Goal: Task Accomplishment & Management: Complete application form

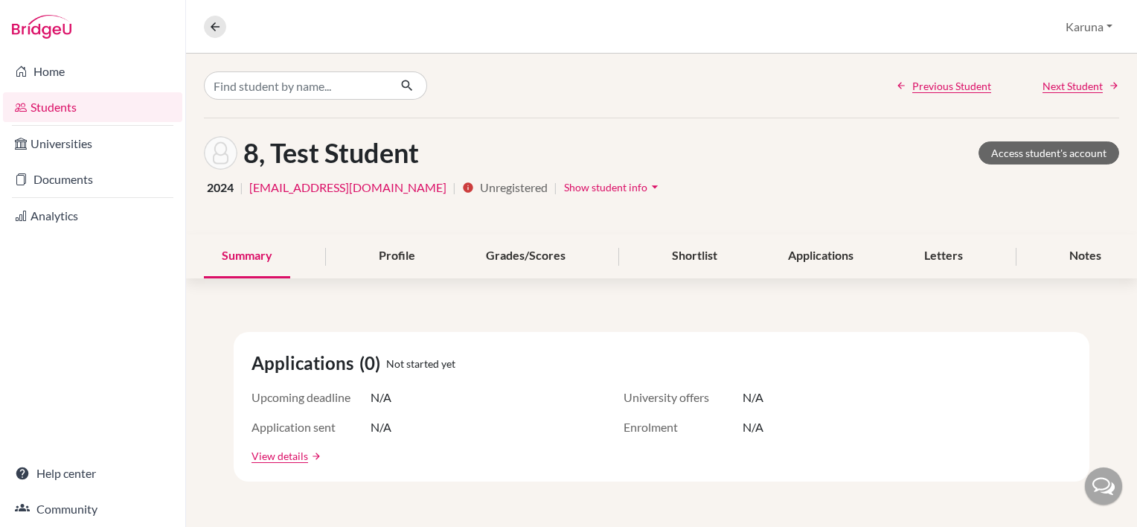
click at [75, 104] on link "Students" at bounding box center [92, 107] width 179 height 30
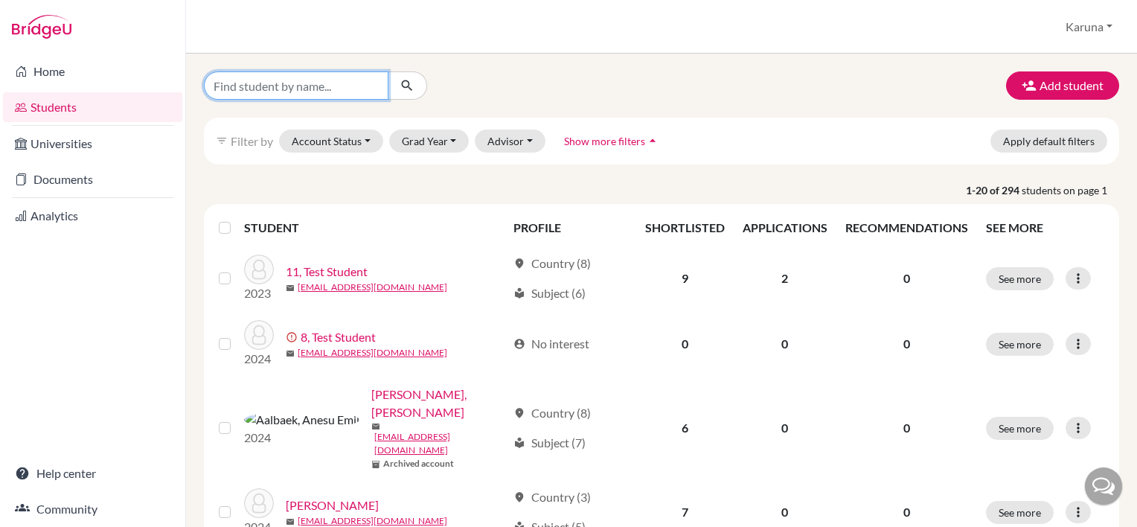
click at [258, 89] on input "Find student by name..." at bounding box center [296, 85] width 185 height 28
type input "alice"
click button "submit" at bounding box center [407, 85] width 39 height 28
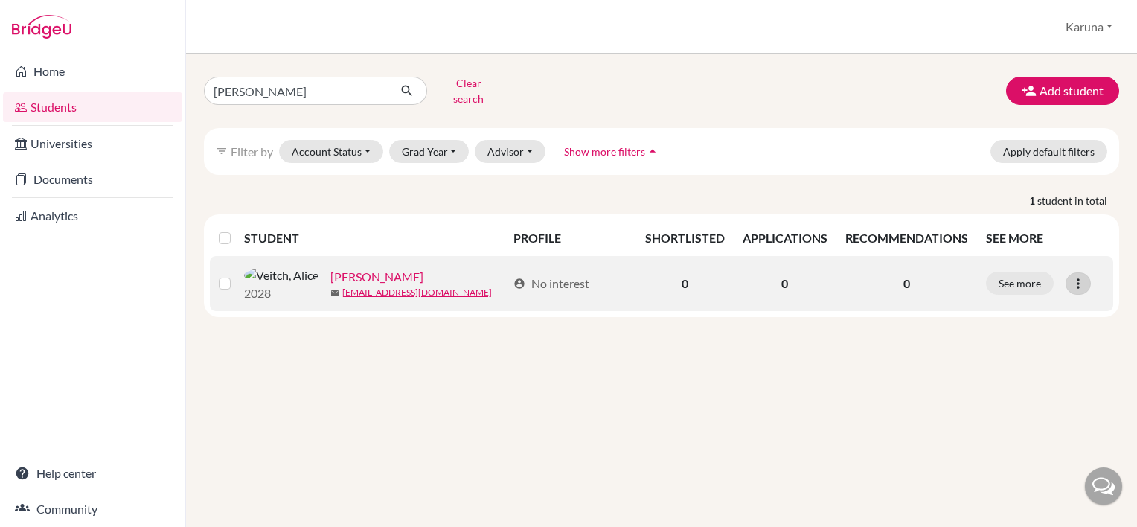
click at [1083, 285] on icon at bounding box center [1078, 283] width 15 height 15
click at [1024, 355] on button "Reset Password" at bounding box center [1013, 367] width 118 height 24
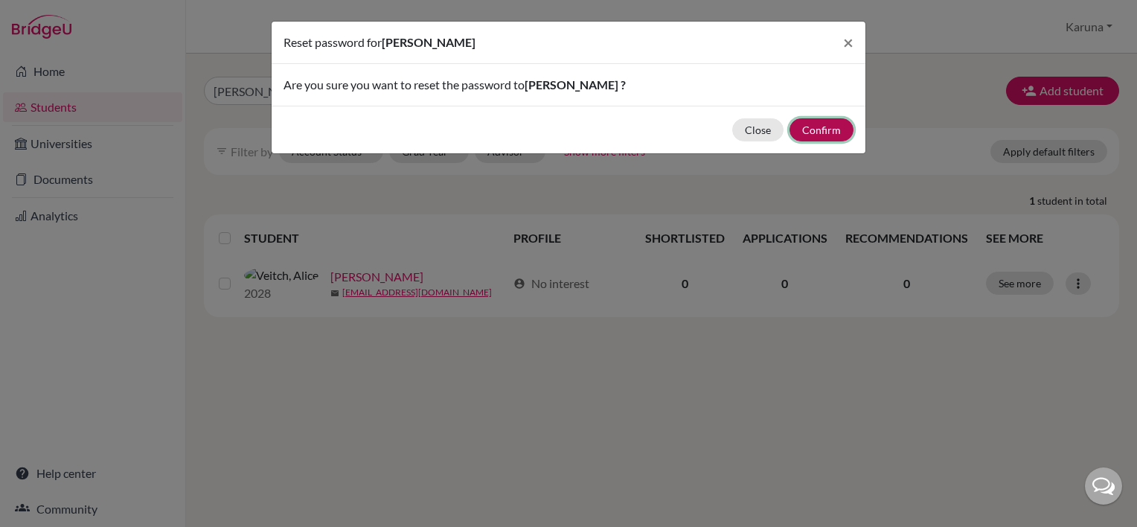
click at [824, 134] on button "Confirm" at bounding box center [822, 129] width 64 height 23
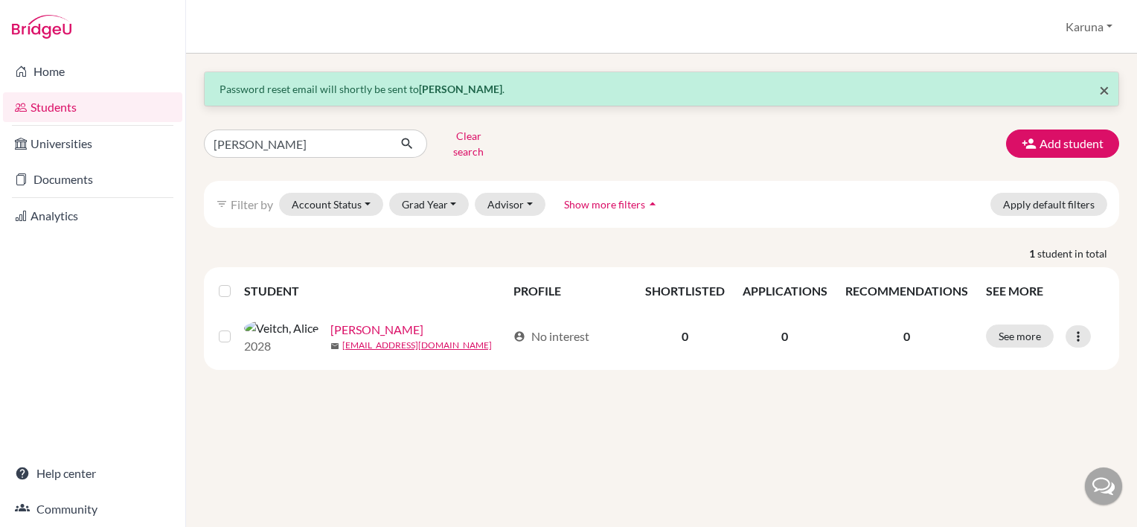
click at [1104, 92] on span "×" at bounding box center [1104, 90] width 10 height 22
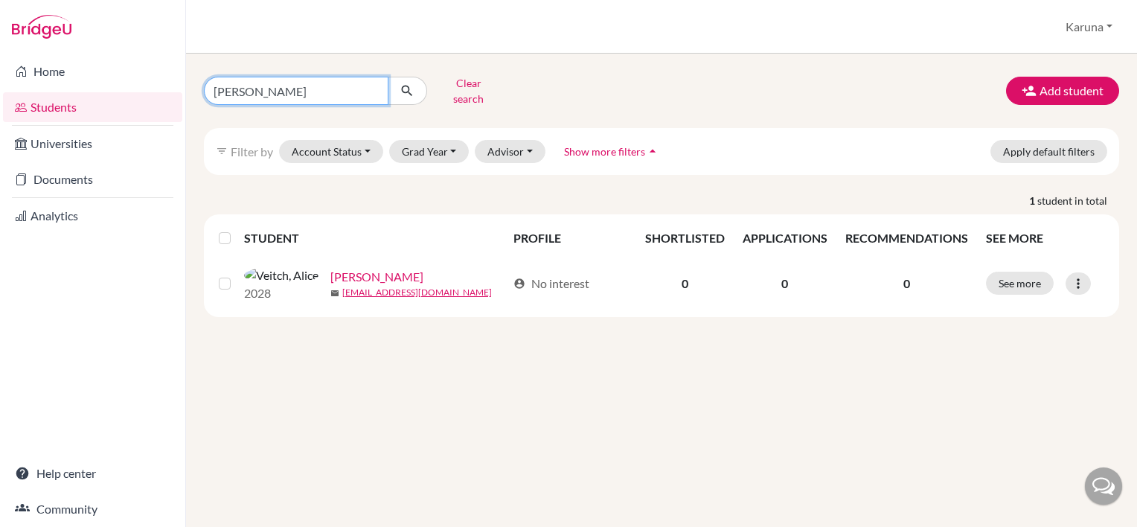
click at [374, 86] on input "alice" at bounding box center [296, 91] width 185 height 28
type input "claire"
click button "submit" at bounding box center [407, 91] width 39 height 28
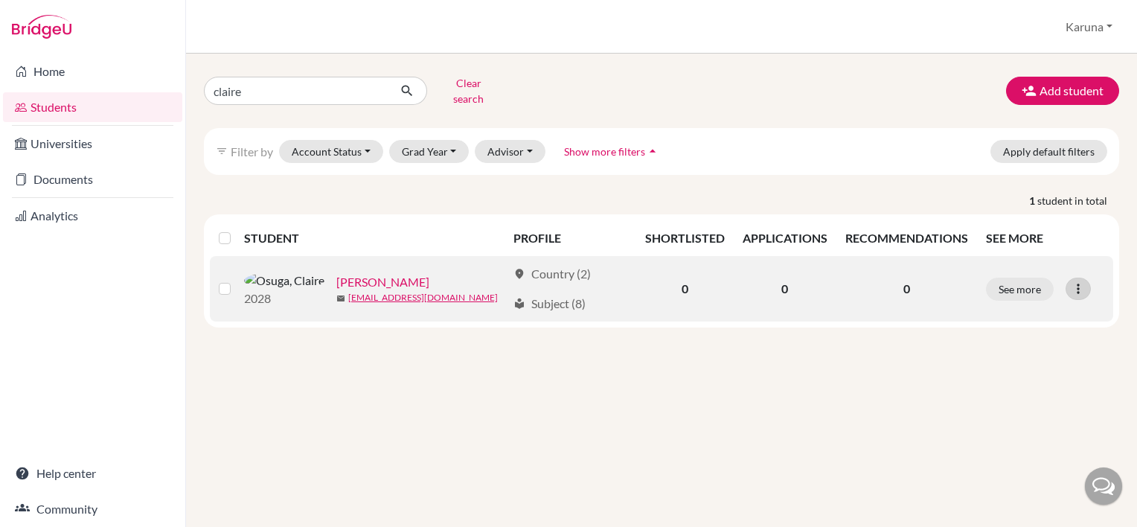
click at [1075, 281] on icon at bounding box center [1078, 288] width 15 height 15
click at [1008, 357] on button "Reset Password" at bounding box center [1013, 367] width 118 height 24
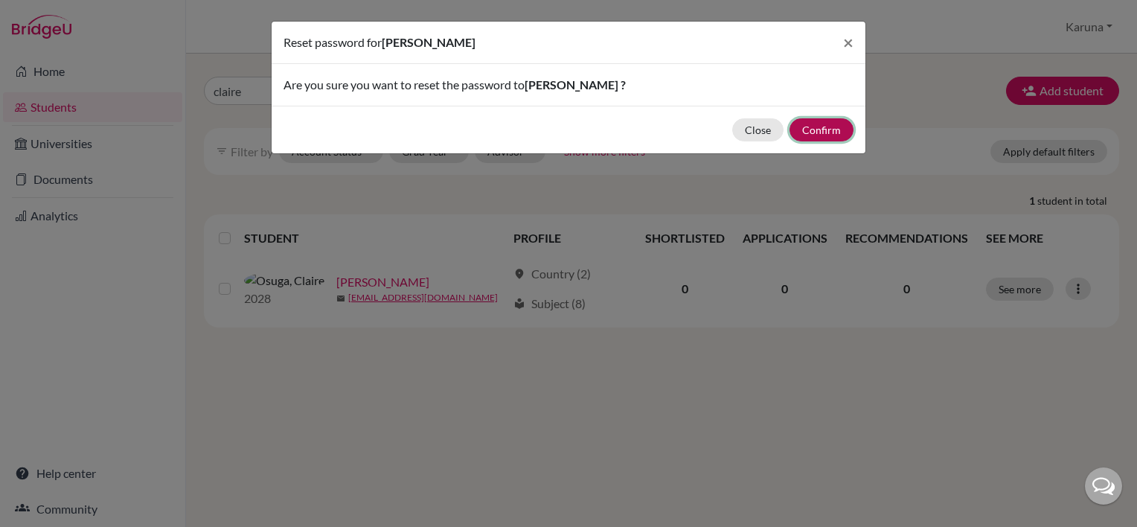
click at [832, 128] on button "Confirm" at bounding box center [822, 129] width 64 height 23
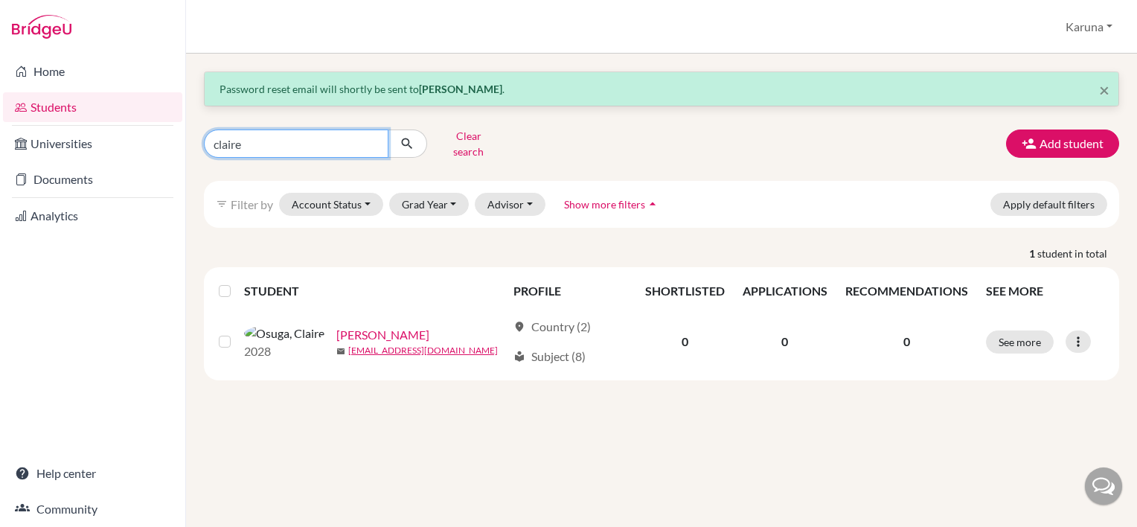
click at [241, 131] on input "claire" at bounding box center [296, 143] width 185 height 28
type input "c"
type input "dinora"
click button "submit" at bounding box center [407, 143] width 39 height 28
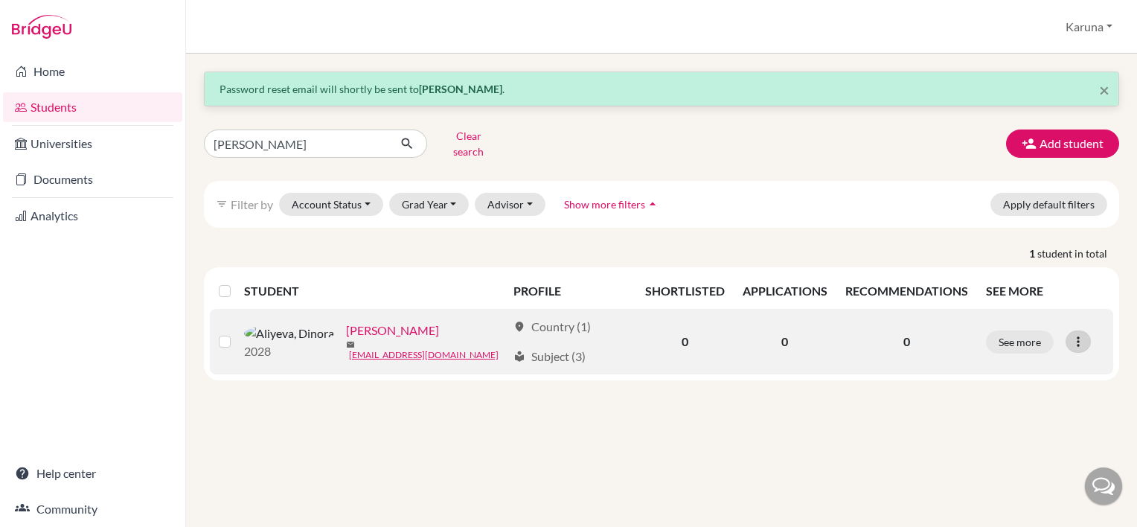
click at [1072, 334] on icon at bounding box center [1078, 341] width 15 height 15
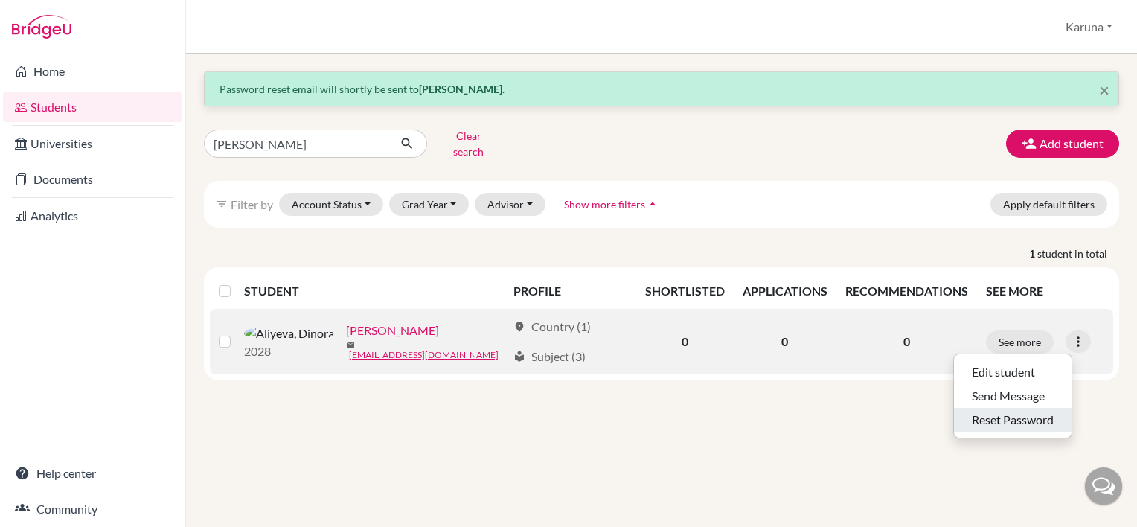
click at [1022, 408] on button "Reset Password" at bounding box center [1013, 420] width 118 height 24
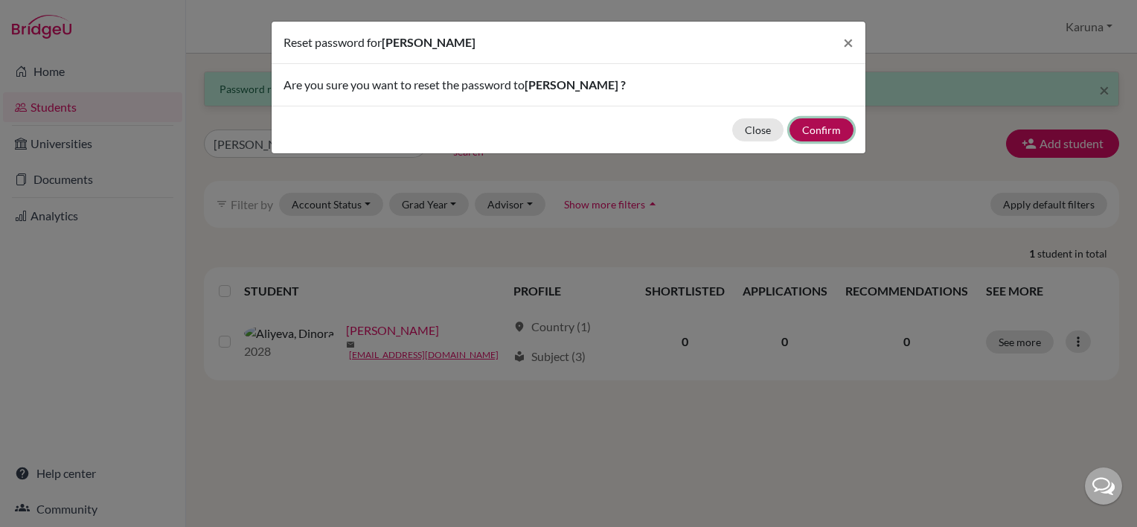
click at [824, 129] on button "Confirm" at bounding box center [822, 129] width 64 height 23
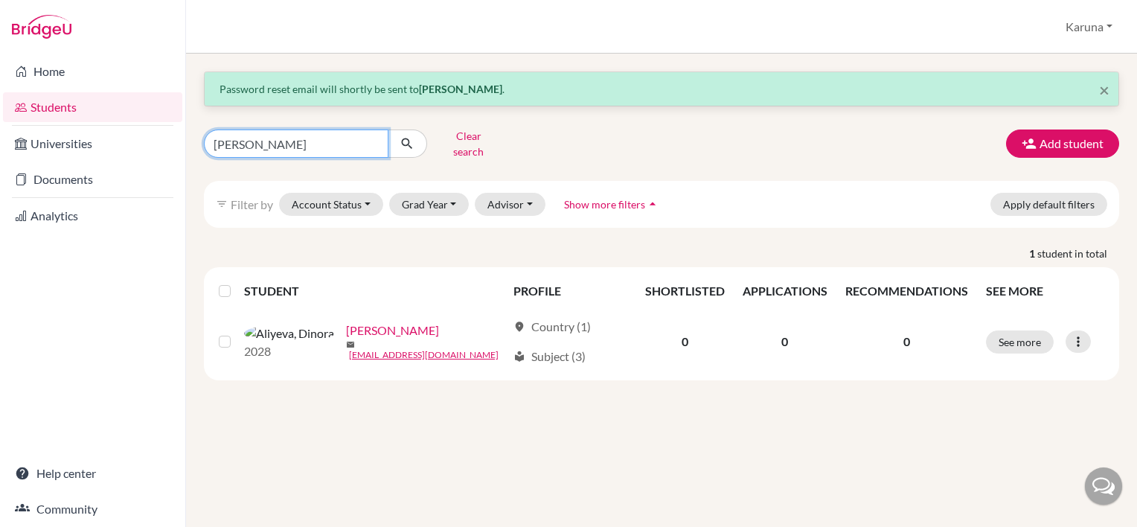
click at [333, 134] on input "dinora" at bounding box center [296, 143] width 185 height 28
type input "d"
type input "LEILA"
click at [408, 137] on icon "submit" at bounding box center [407, 143] width 15 height 15
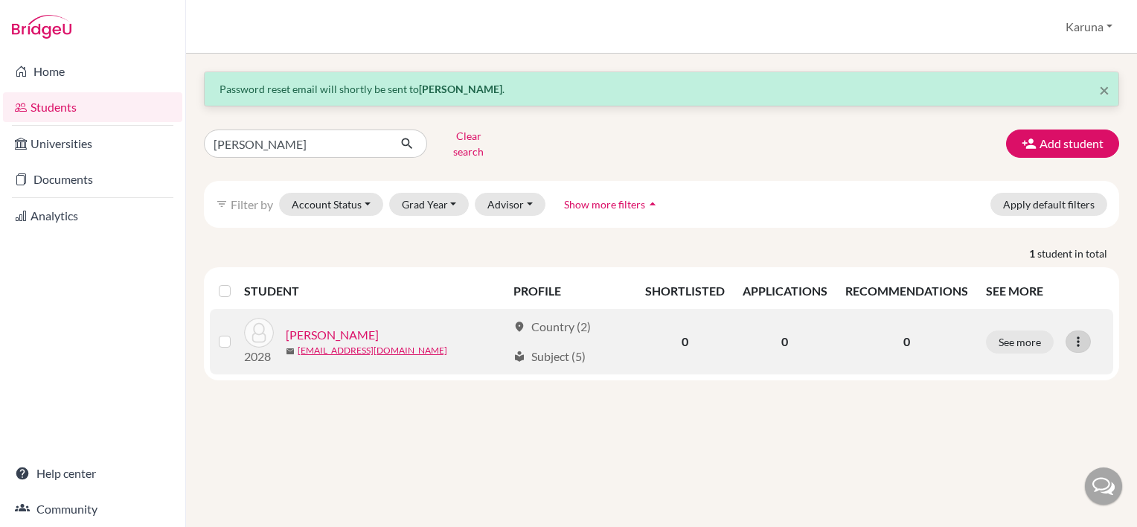
click at [1080, 334] on icon at bounding box center [1078, 341] width 15 height 15
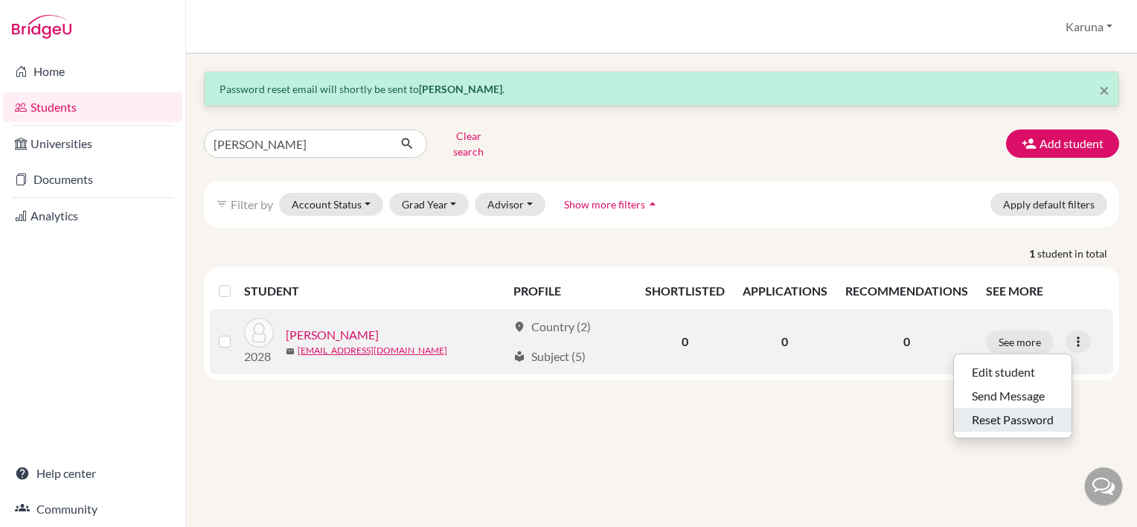
click at [1019, 408] on button "Reset Password" at bounding box center [1013, 420] width 118 height 24
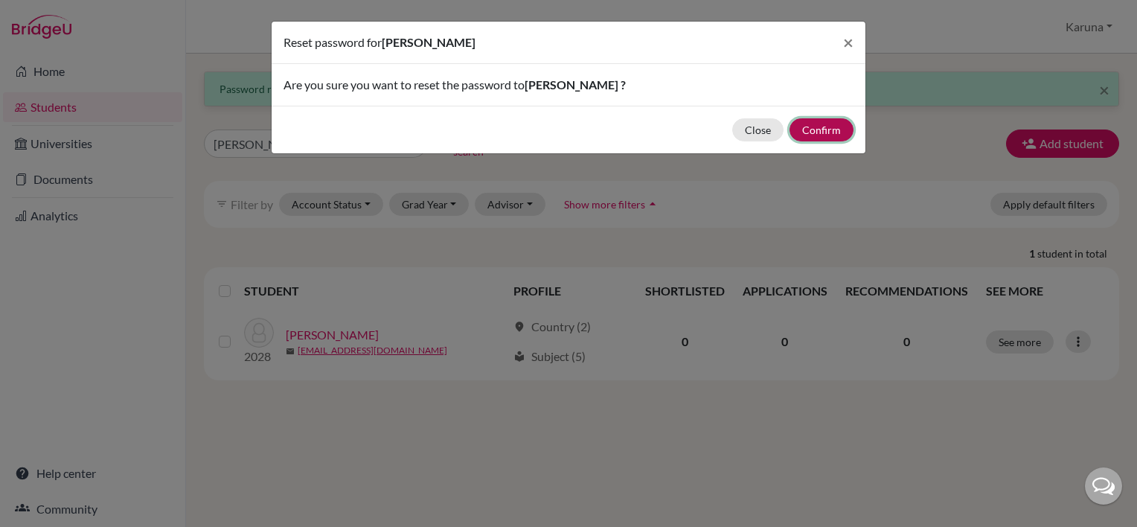
click at [833, 133] on button "Confirm" at bounding box center [822, 129] width 64 height 23
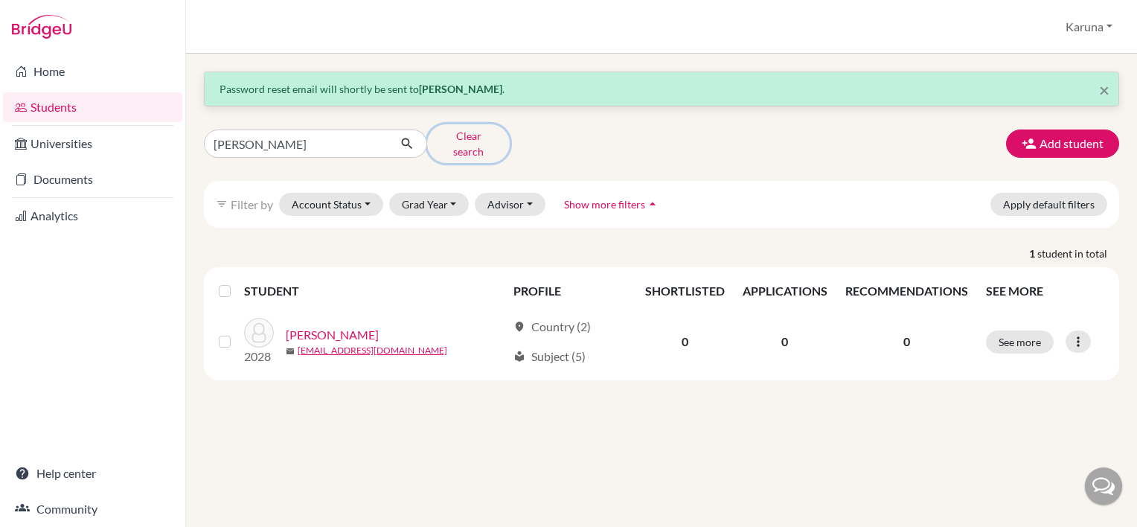
click at [461, 134] on button "Clear search" at bounding box center [468, 143] width 83 height 39
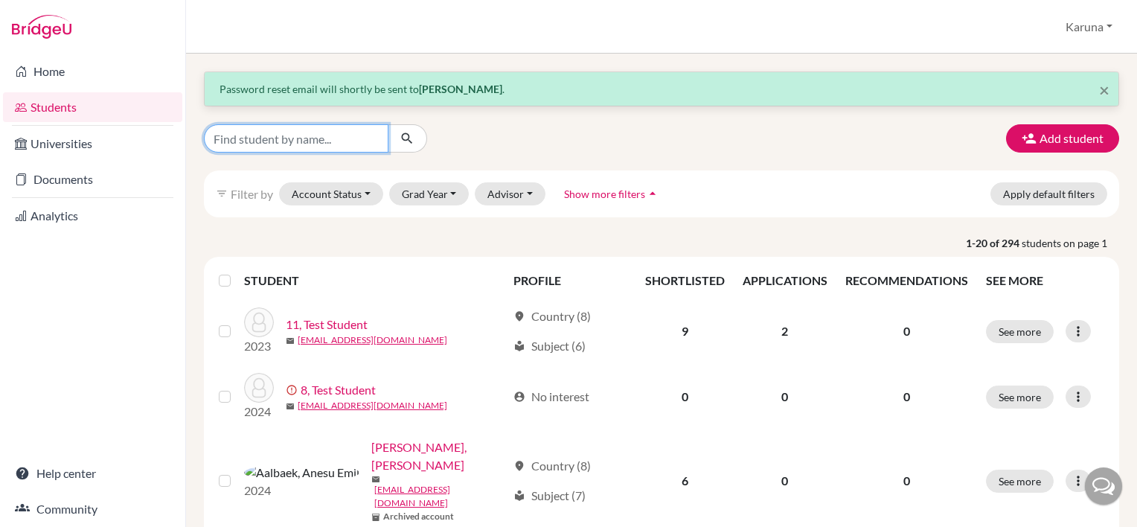
click at [369, 137] on input "Find student by name..." at bounding box center [296, 138] width 185 height 28
type input "THIAGO"
click at [406, 137] on icon "submit" at bounding box center [407, 138] width 15 height 15
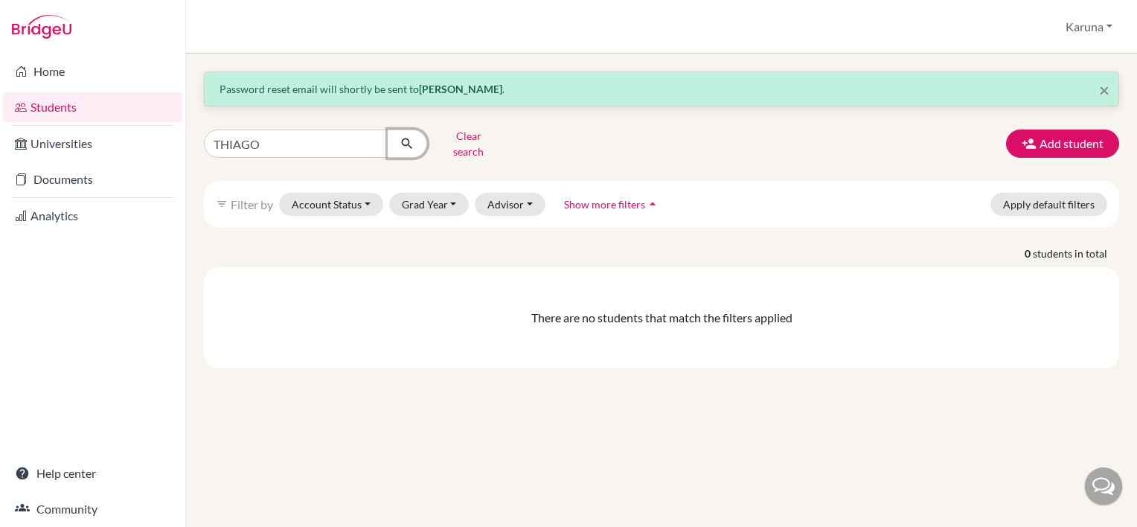
click at [409, 136] on icon "submit" at bounding box center [407, 143] width 15 height 15
click at [1067, 146] on button "Add student" at bounding box center [1062, 143] width 113 height 28
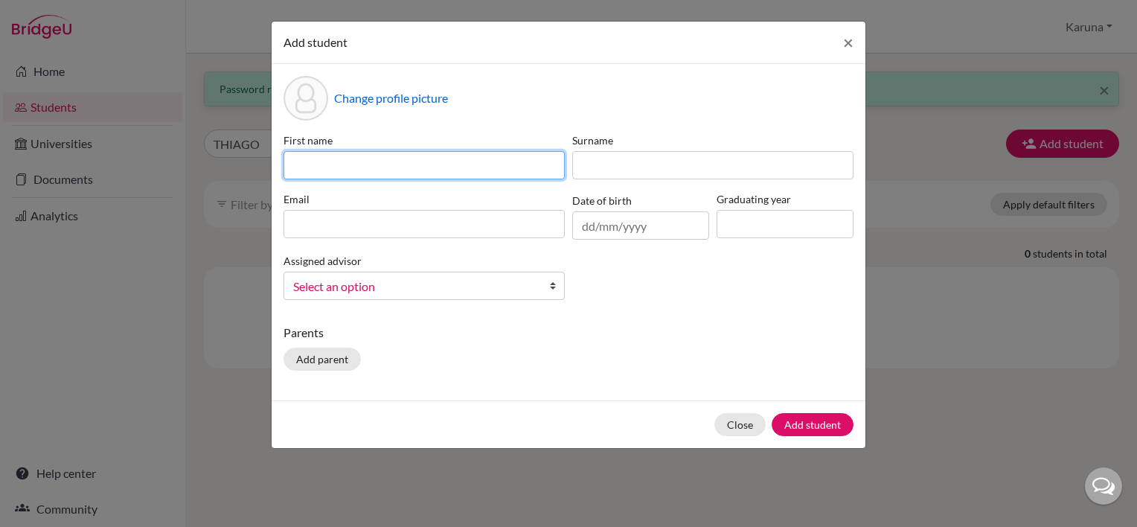
click at [311, 164] on input at bounding box center [424, 165] width 281 height 28
type input "t"
type input "Thiago"
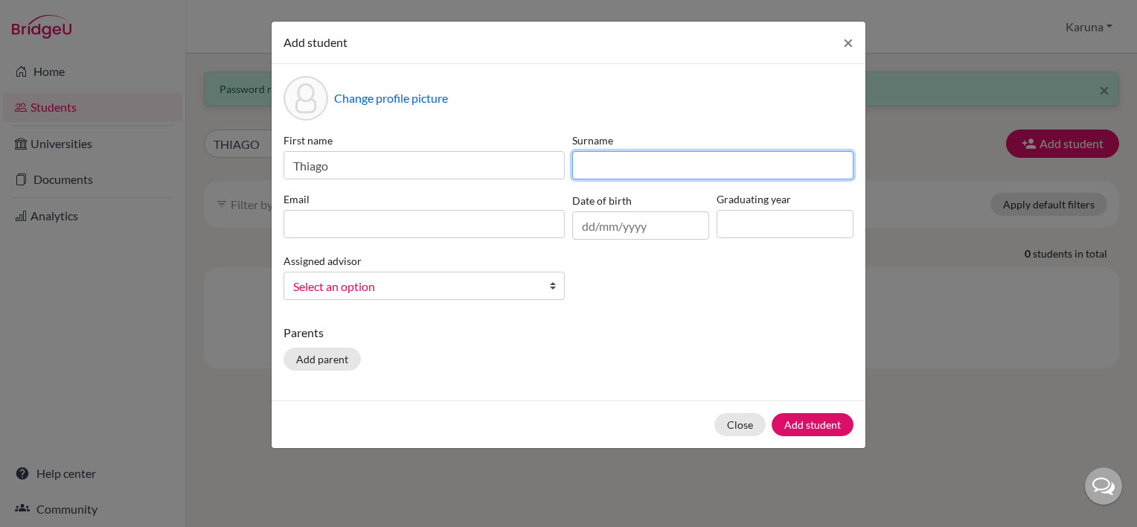
click at [601, 171] on input at bounding box center [712, 165] width 281 height 28
type input "aslett"
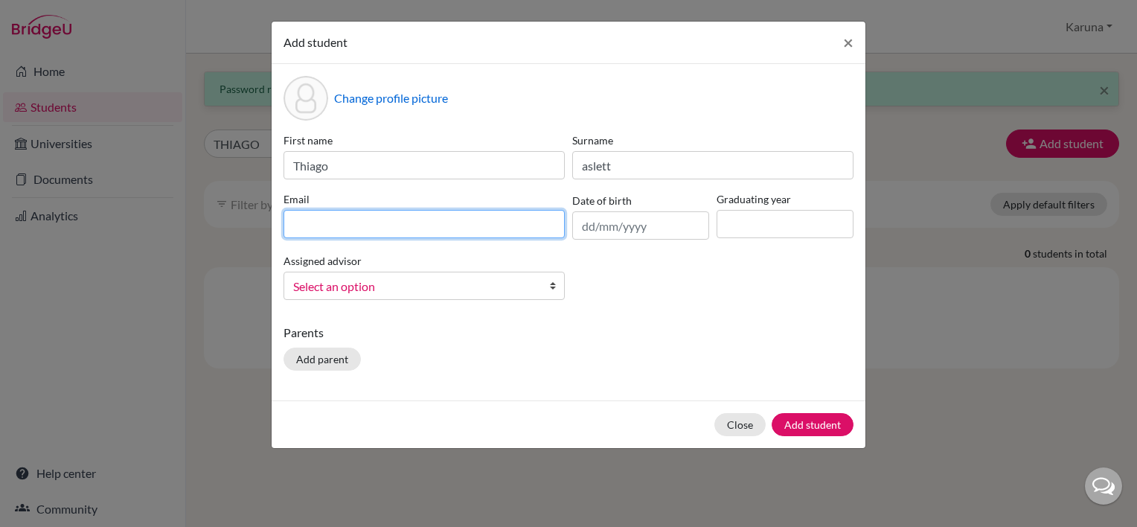
click at [528, 214] on input at bounding box center [424, 224] width 281 height 28
type input "[EMAIL_ADDRESS][DOMAIN_NAME]"
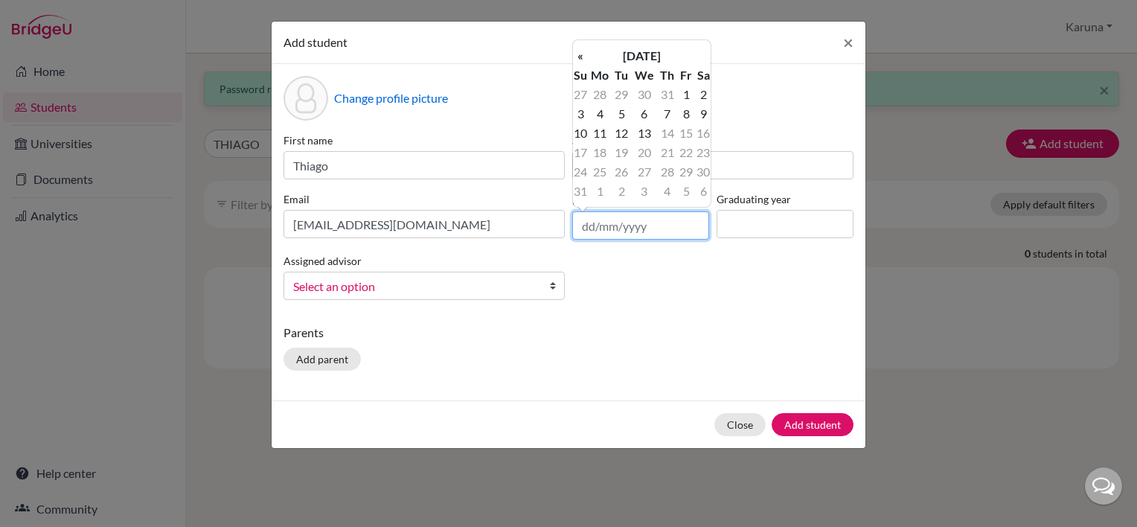
click at [645, 228] on input "text" at bounding box center [640, 225] width 137 height 28
type input "26/08/2010"
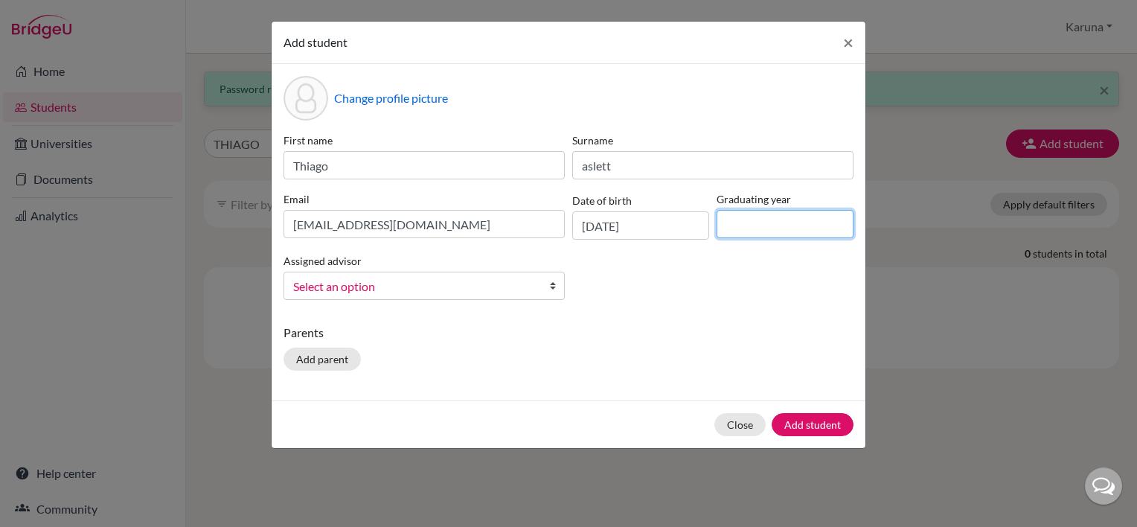
click at [738, 214] on input at bounding box center [785, 224] width 137 height 28
type input "2028"
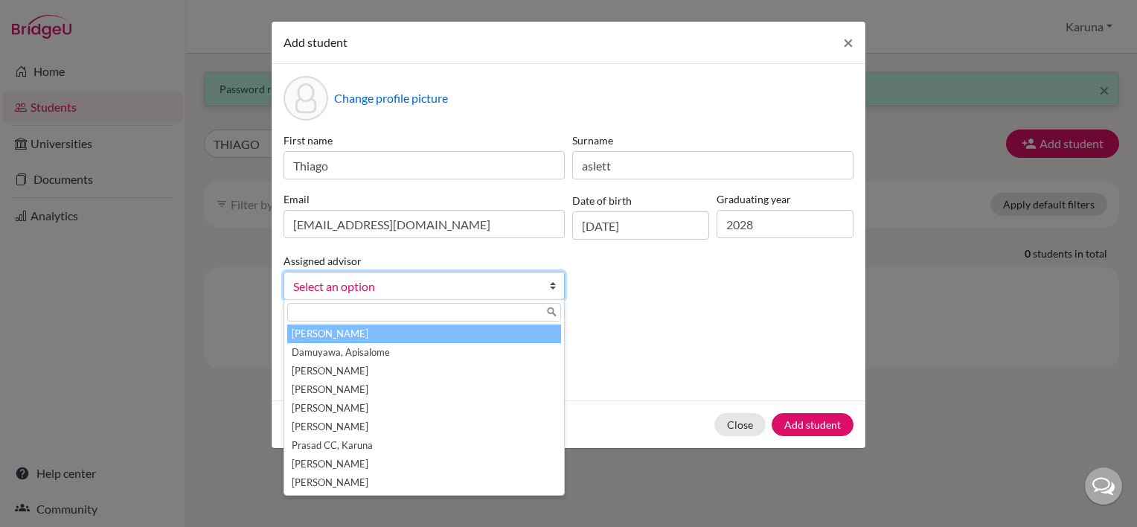
click at [552, 287] on b at bounding box center [556, 285] width 15 height 27
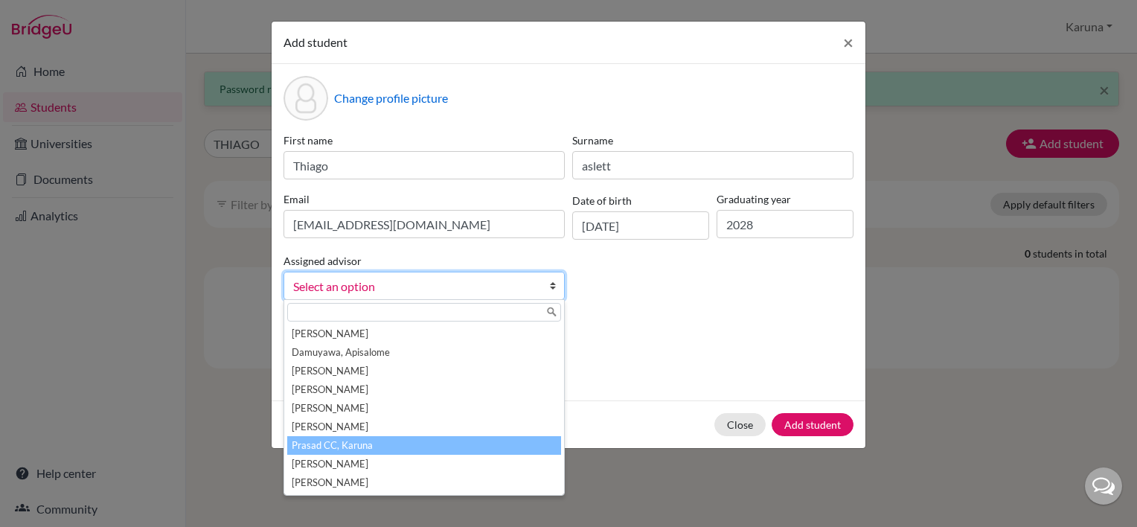
click at [490, 446] on li "Prasad CC, Karuna" at bounding box center [424, 445] width 274 height 19
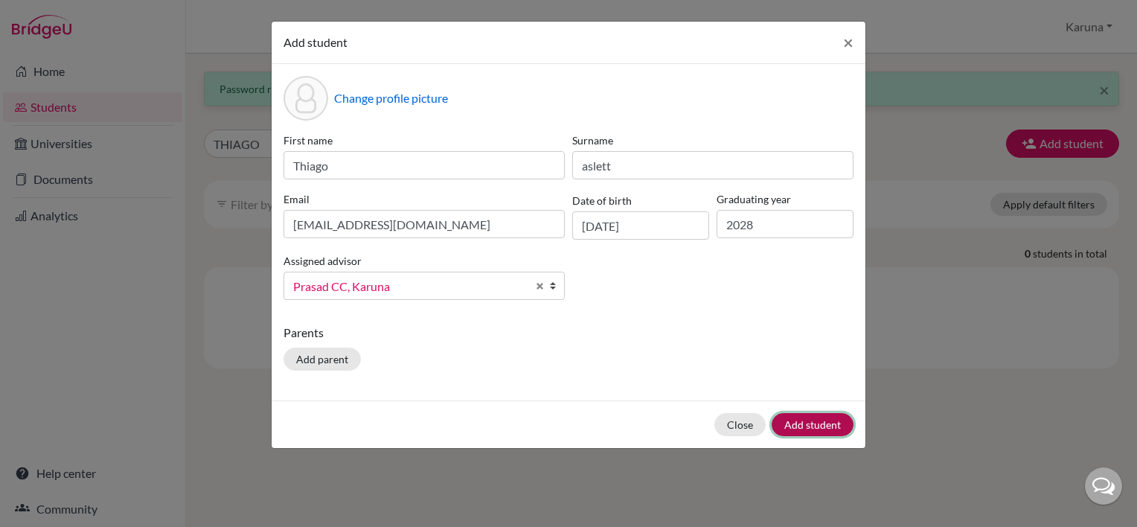
click at [805, 423] on button "Add student" at bounding box center [813, 424] width 82 height 23
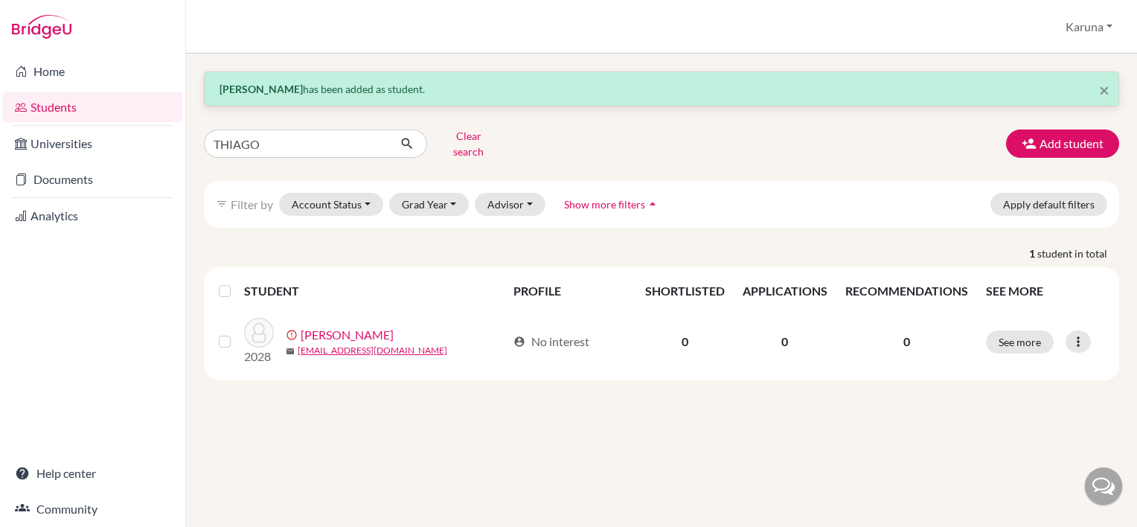
click at [80, 104] on link "Students" at bounding box center [92, 107] width 179 height 30
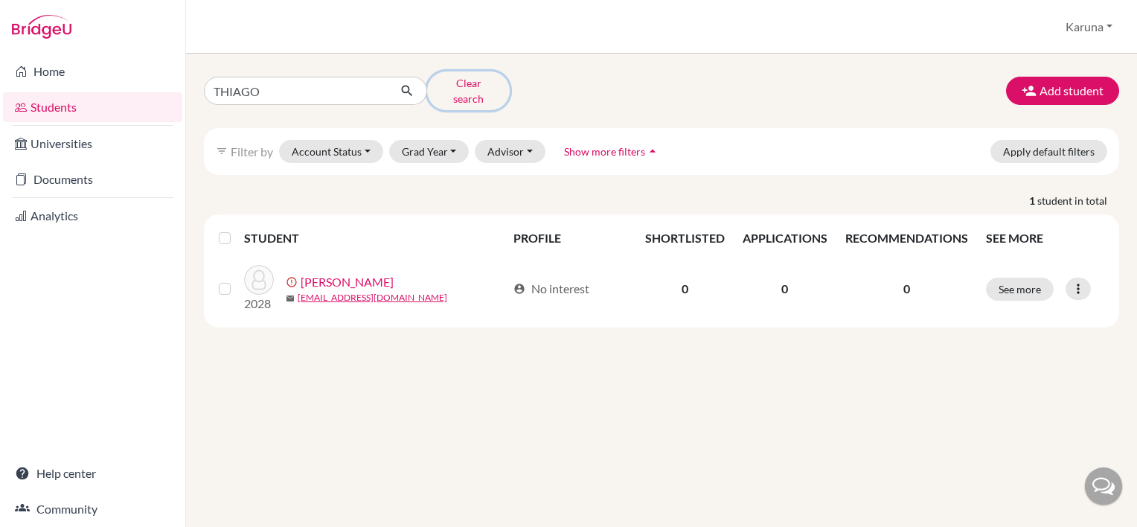
click at [462, 85] on button "Clear search" at bounding box center [468, 90] width 83 height 39
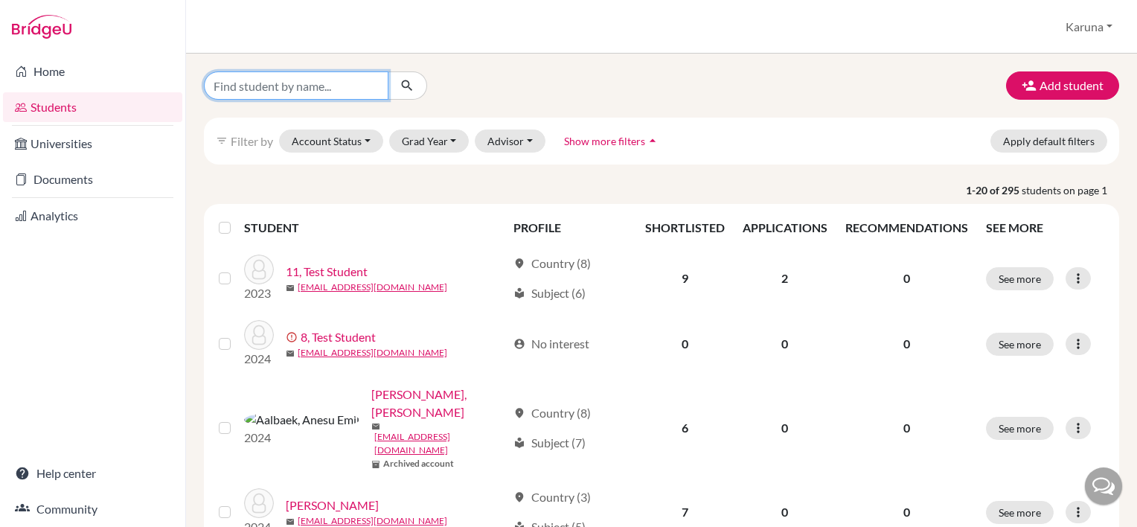
click at [247, 85] on input "Find student by name..." at bounding box center [296, 85] width 185 height 28
type input "[PERSON_NAME]"
click at [412, 95] on button "submit" at bounding box center [407, 85] width 39 height 28
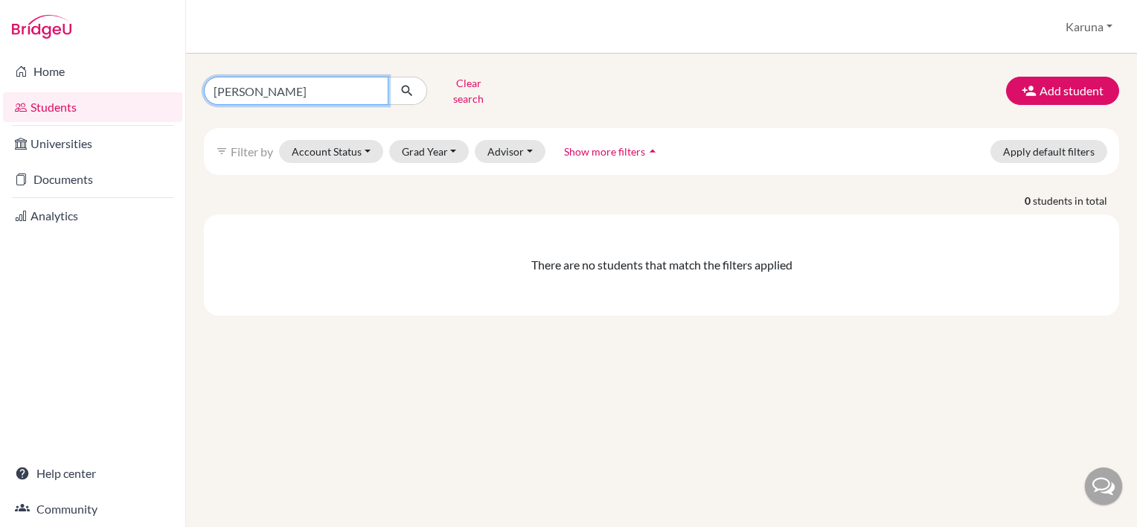
click at [329, 78] on input "[PERSON_NAME]" at bounding box center [296, 91] width 185 height 28
type input "b"
type input "[PERSON_NAME]"
drag, startPoint x: 420, startPoint y: 84, endPoint x: 379, endPoint y: 96, distance: 43.3
click at [379, 96] on input "[PERSON_NAME]" at bounding box center [296, 91] width 185 height 28
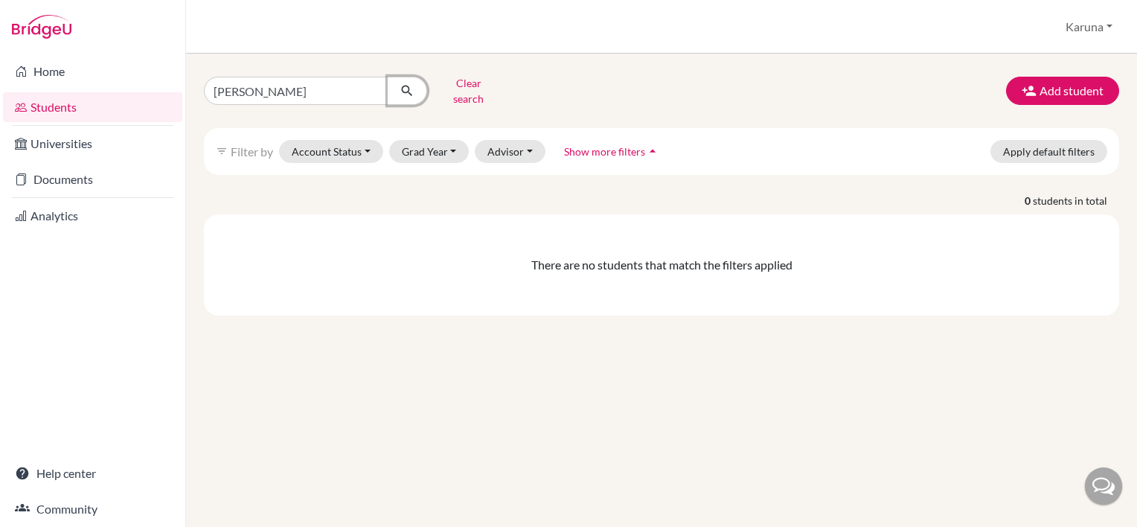
click at [391, 89] on button "submit" at bounding box center [407, 91] width 39 height 28
click at [408, 87] on icon "submit" at bounding box center [407, 90] width 15 height 15
click at [1078, 84] on button "Add student" at bounding box center [1062, 91] width 113 height 28
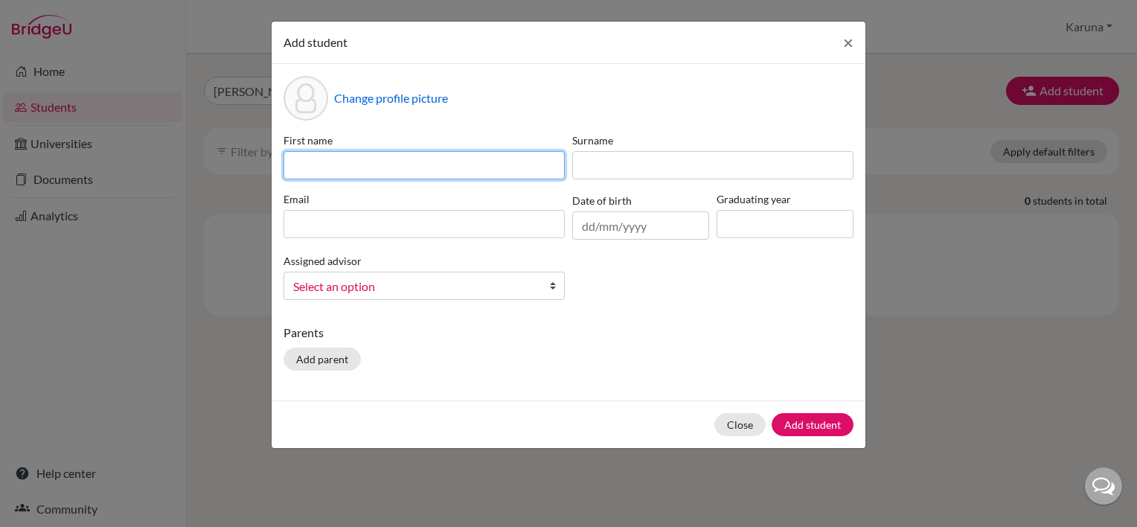
click at [478, 157] on input at bounding box center [424, 165] width 281 height 28
type input "[PERSON_NAME]"
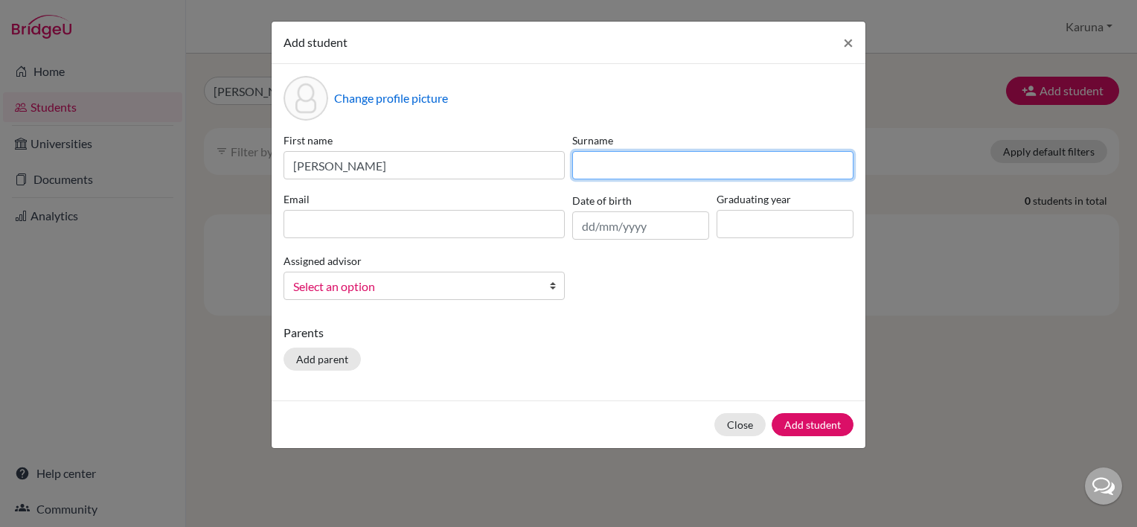
click at [730, 168] on input at bounding box center [712, 165] width 281 height 28
type input "[PERSON_NAME]"
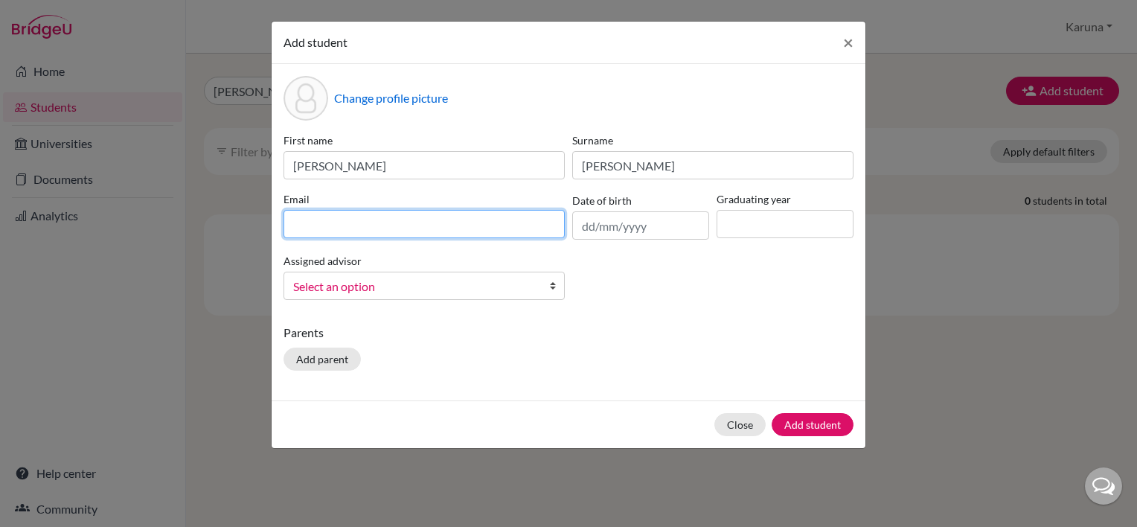
click at [467, 222] on input at bounding box center [424, 224] width 281 height 28
type input "2"
click at [542, 234] on input at bounding box center [424, 224] width 281 height 28
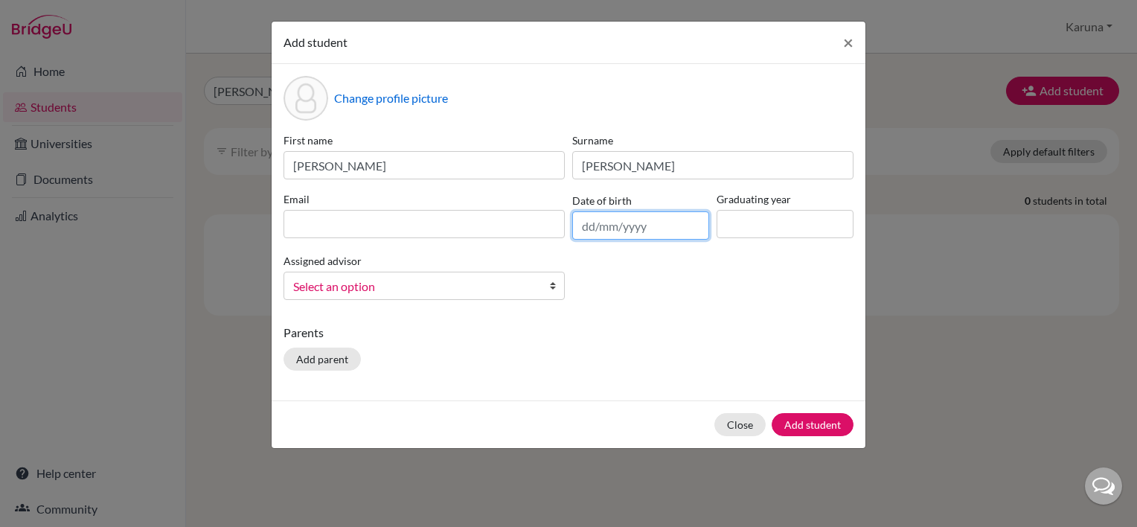
click at [595, 222] on input "text" at bounding box center [640, 225] width 137 height 28
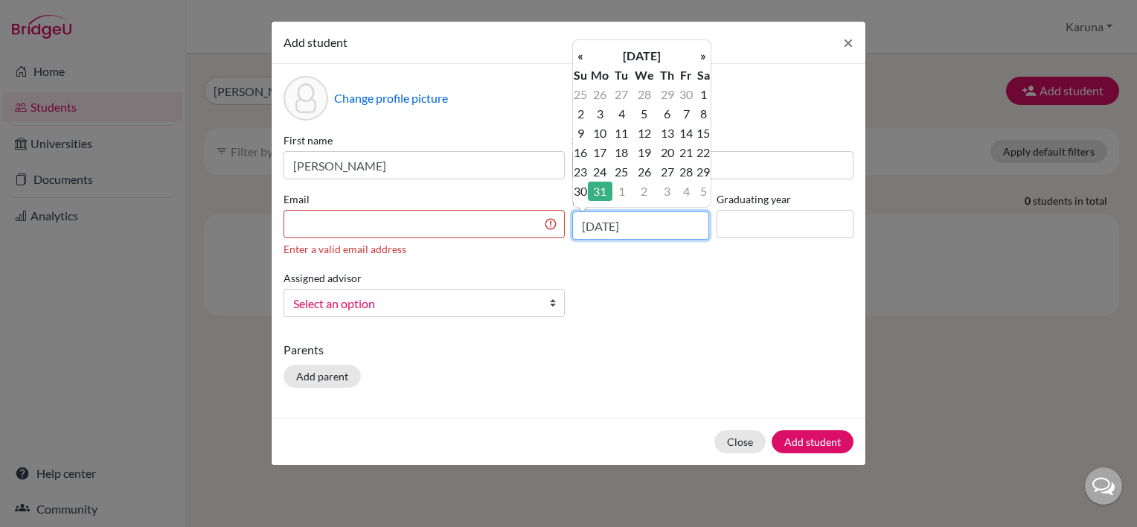
type input "[DATE]"
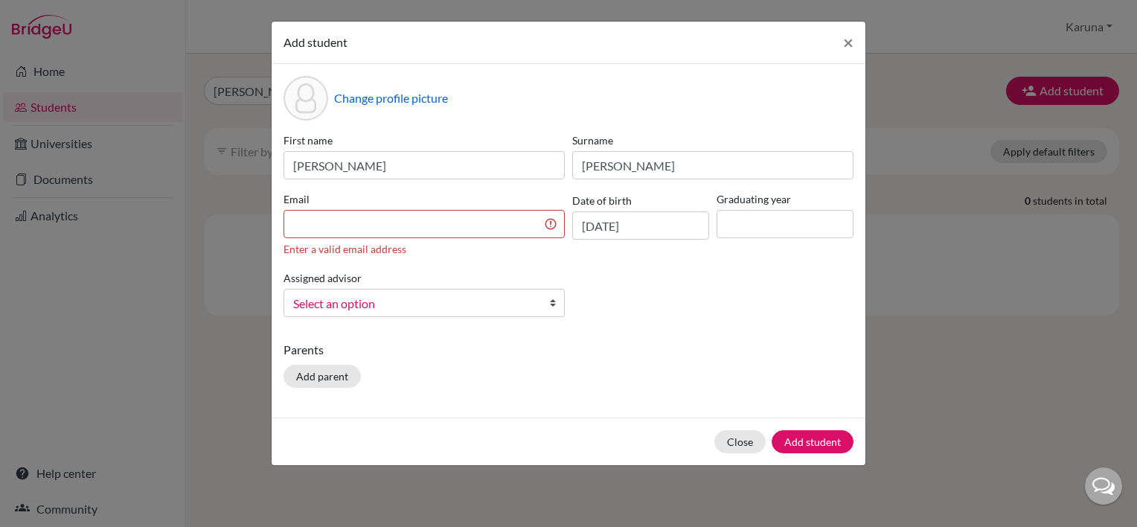
click at [839, 390] on div "Parents Add parent" at bounding box center [569, 367] width 570 height 53
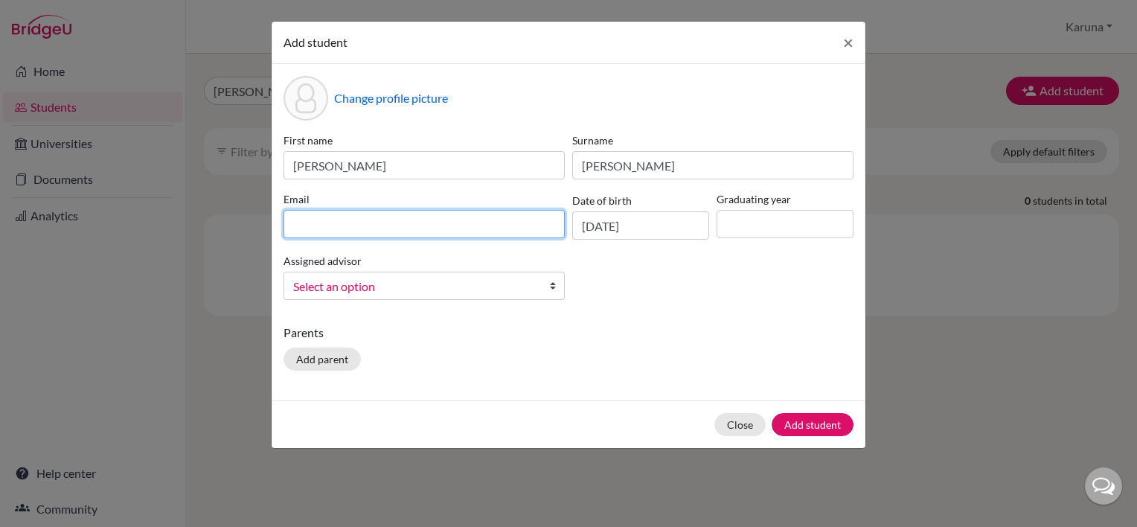
click at [396, 221] on input at bounding box center [424, 224] width 281 height 28
click at [300, 225] on input "20108" at bounding box center [424, 224] width 281 height 28
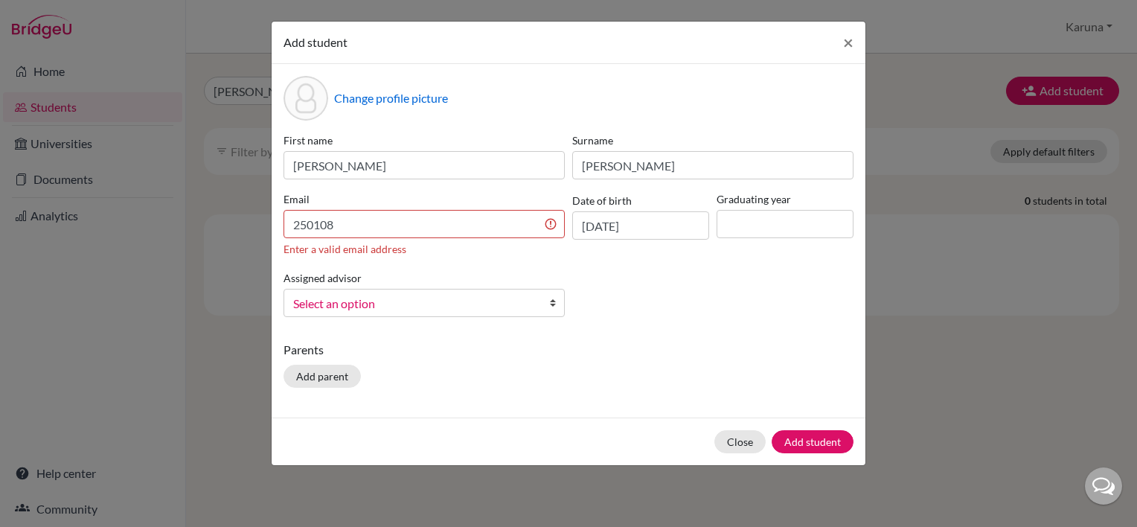
click at [332, 238] on div "Email 250108 Enter a valid email address" at bounding box center [424, 223] width 289 height 65
click at [368, 231] on input "250108" at bounding box center [424, 224] width 281 height 28
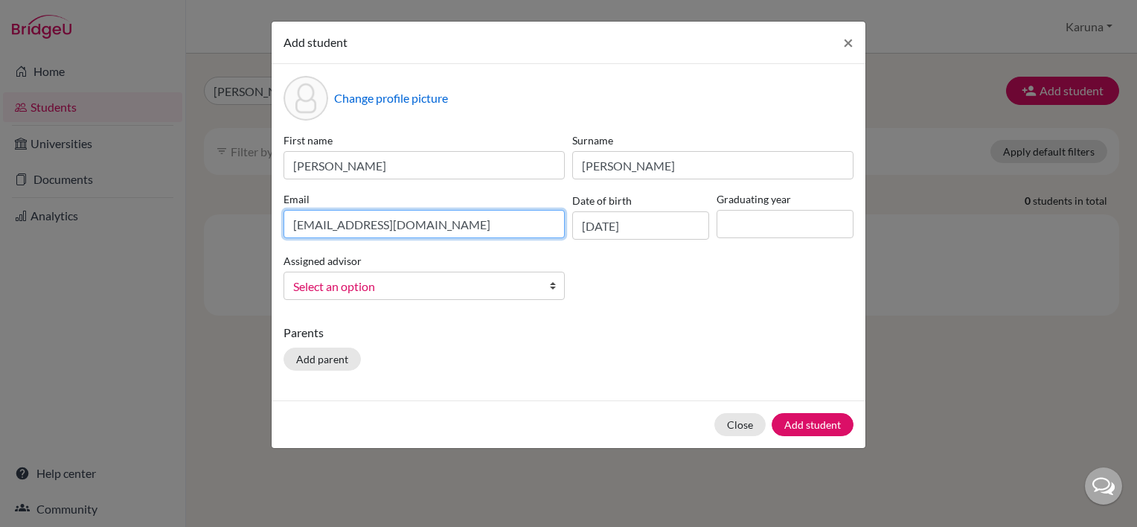
type input "[EMAIL_ADDRESS][DOMAIN_NAME]"
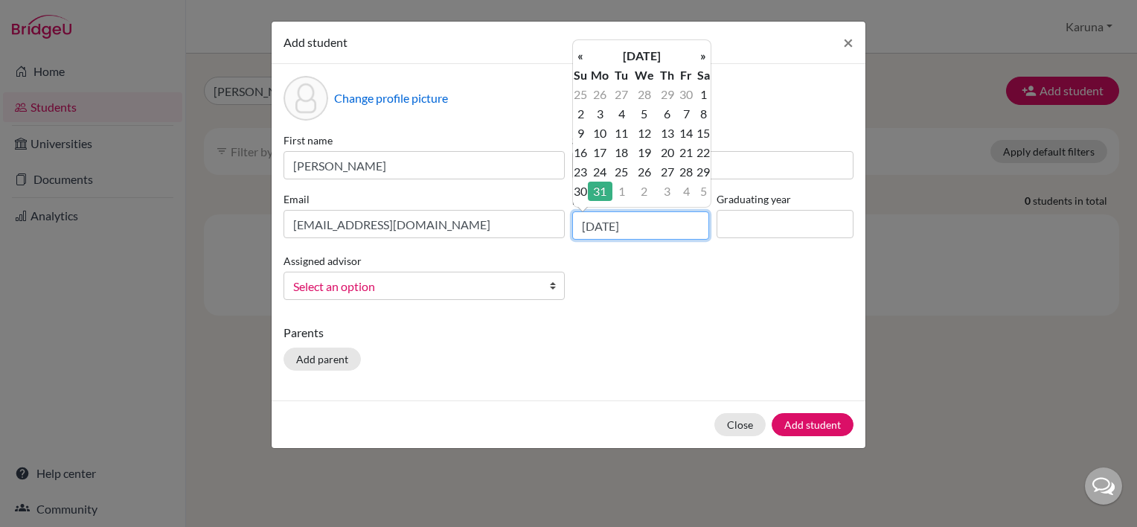
click at [650, 229] on input "[DATE]" at bounding box center [640, 225] width 137 height 28
type input "[DATE]"
click at [784, 269] on div "First name [PERSON_NAME] [PERSON_NAME] Email [EMAIL_ADDRESS][DOMAIN_NAME] Date …" at bounding box center [568, 221] width 577 height 179
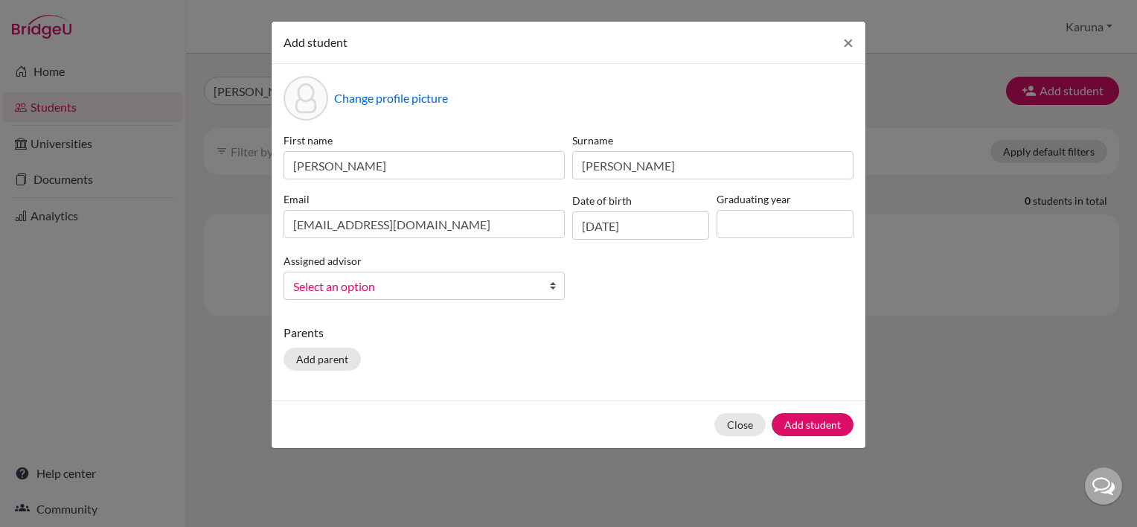
click at [790, 208] on div "Graduating year" at bounding box center [785, 215] width 144 height 48
click at [787, 225] on input at bounding box center [785, 224] width 137 height 28
type input "2028"
click at [634, 309] on div "First name [PERSON_NAME] [PERSON_NAME] Email [EMAIL_ADDRESS][DOMAIN_NAME] Date …" at bounding box center [568, 221] width 577 height 179
click at [350, 161] on input "[PERSON_NAME]" at bounding box center [424, 165] width 281 height 28
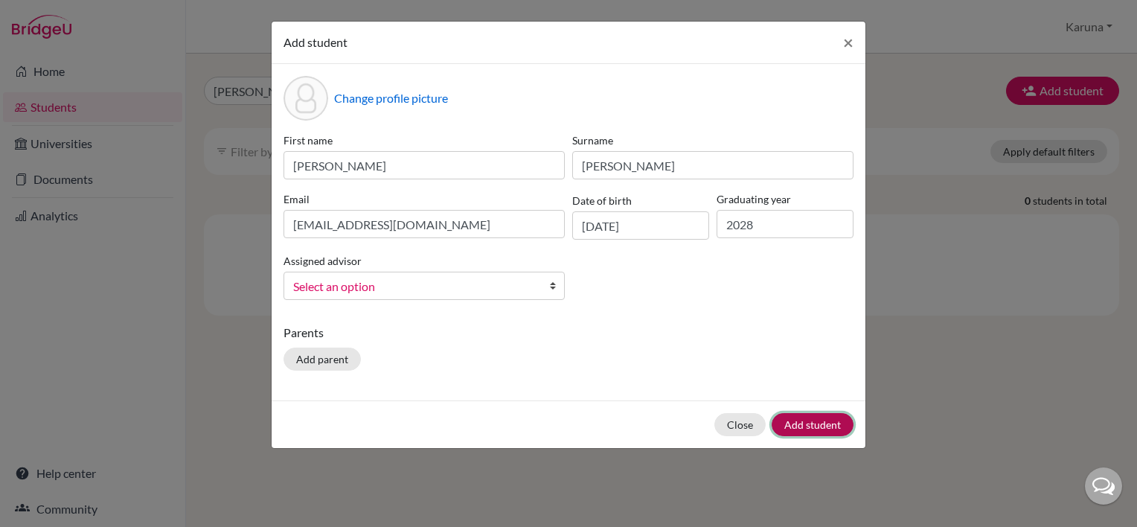
click at [824, 420] on button "Add student" at bounding box center [813, 424] width 82 height 23
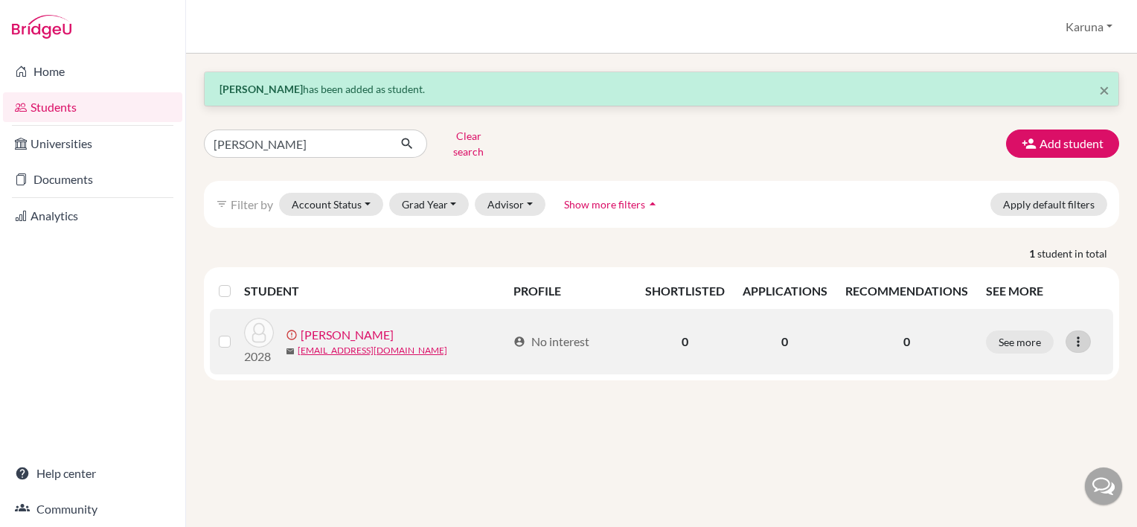
click at [1078, 334] on icon at bounding box center [1078, 341] width 15 height 15
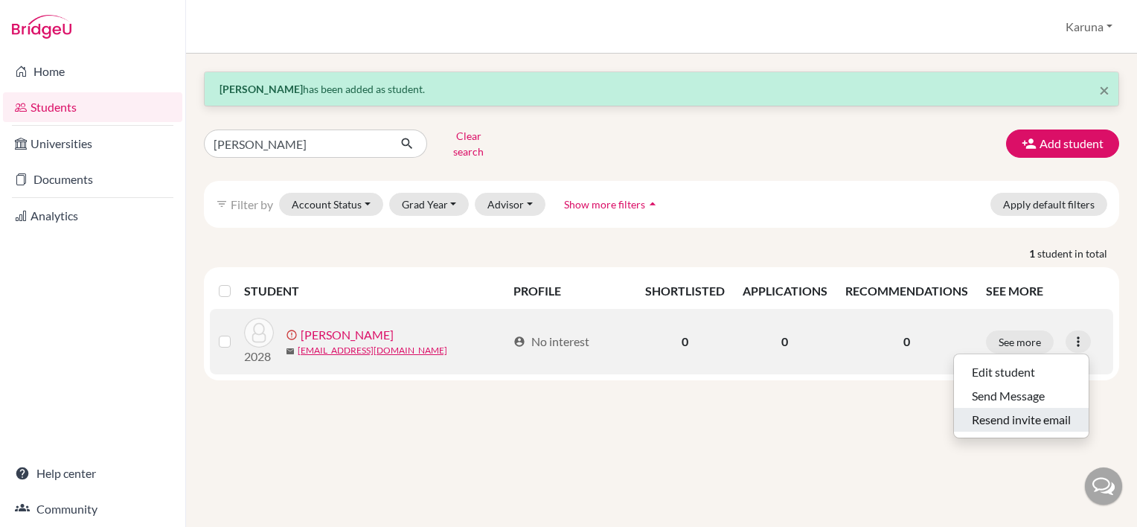
click at [1024, 408] on button "Resend invite email" at bounding box center [1021, 420] width 135 height 24
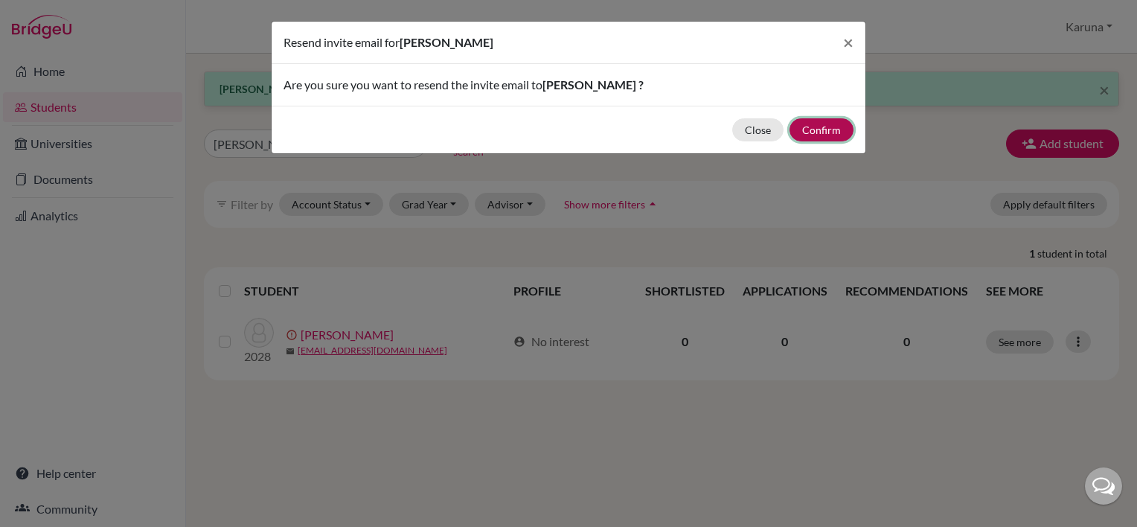
click at [818, 127] on button "Confirm" at bounding box center [822, 129] width 64 height 23
